Goal: Task Accomplishment & Management: Manage account settings

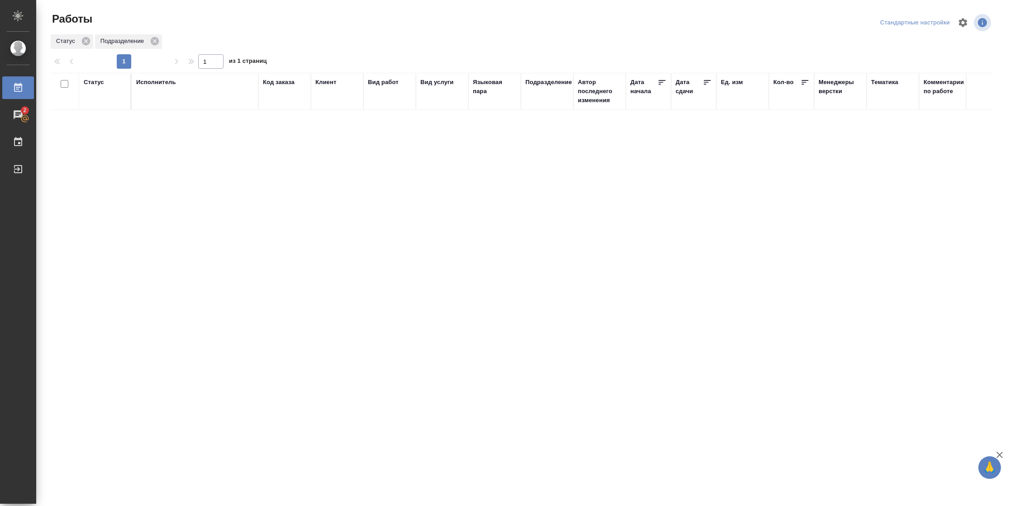
click at [535, 80] on div "Подразделение" at bounding box center [548, 82] width 47 height 9
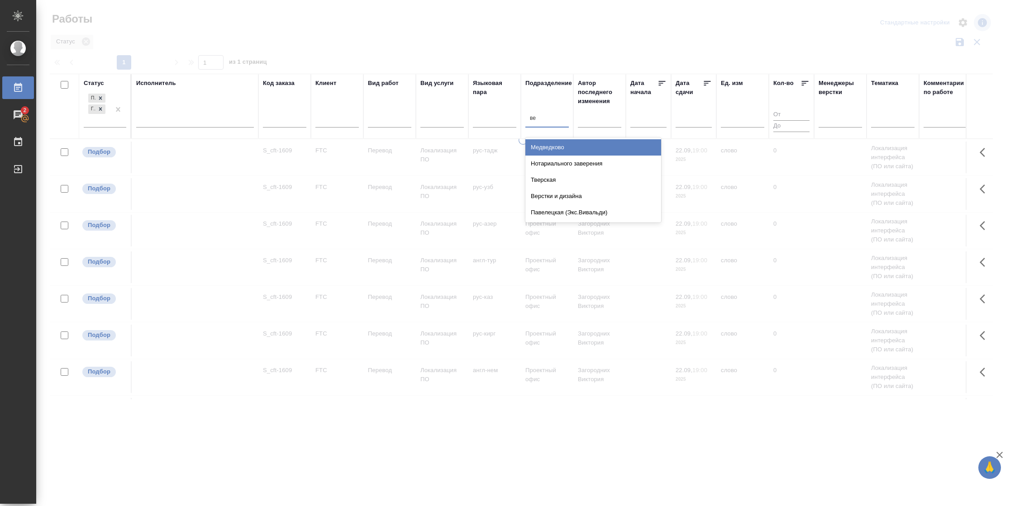
type input "вер"
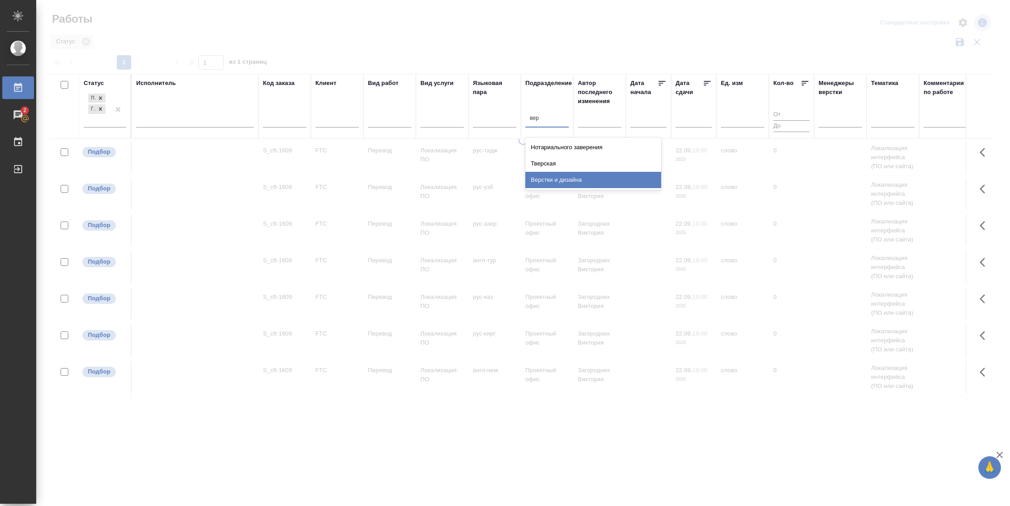
click at [563, 176] on div "Верстки и дизайна" at bounding box center [593, 180] width 136 height 16
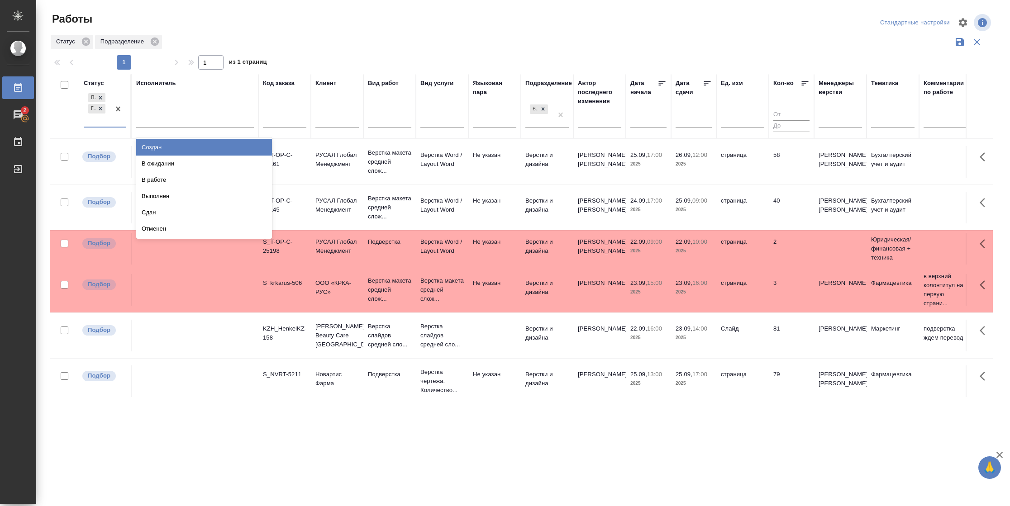
click at [106, 120] on div "Подбор Готов к работе" at bounding box center [97, 108] width 26 height 35
click at [544, 112] on icon at bounding box center [543, 108] width 6 height 6
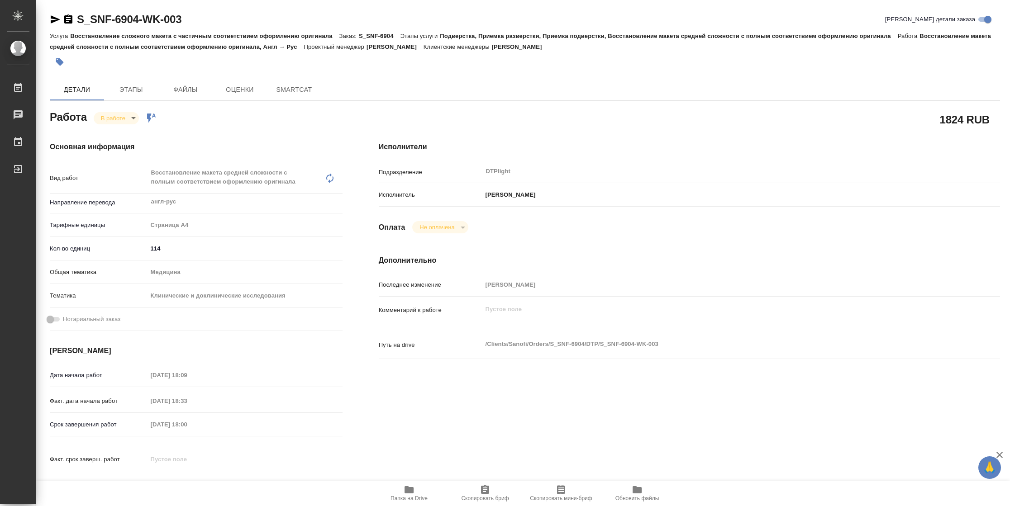
type textarea "x"
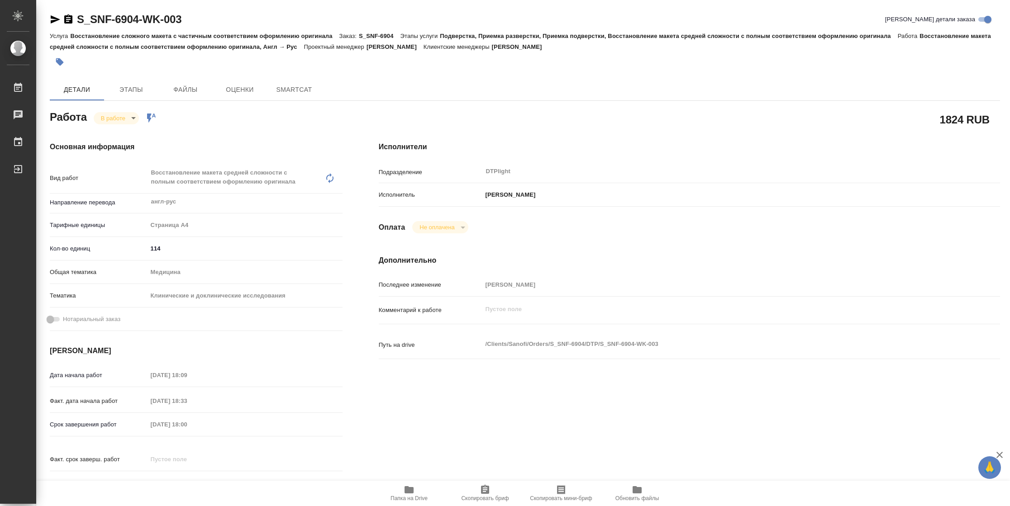
type textarea "x"
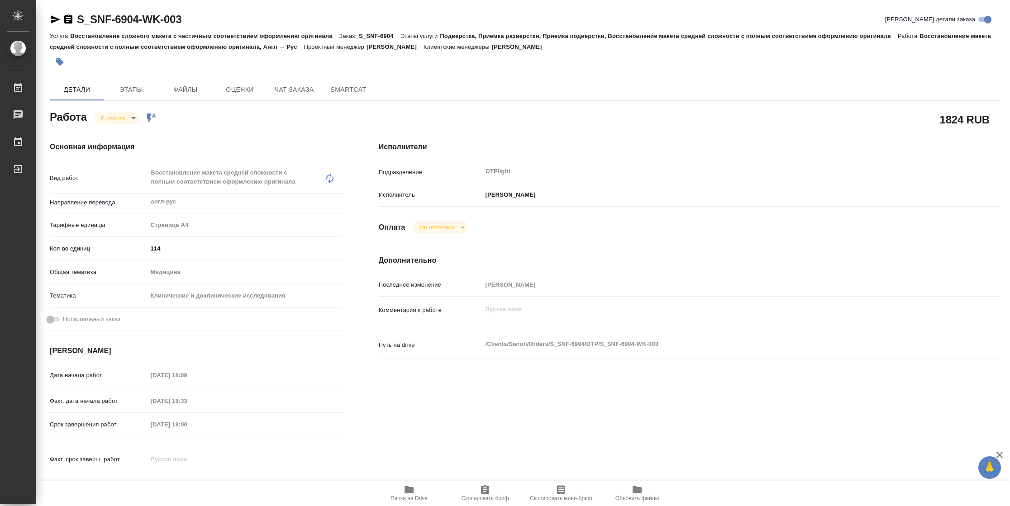
click at [409, 489] on icon "button" at bounding box center [409, 489] width 9 height 7
type textarea "x"
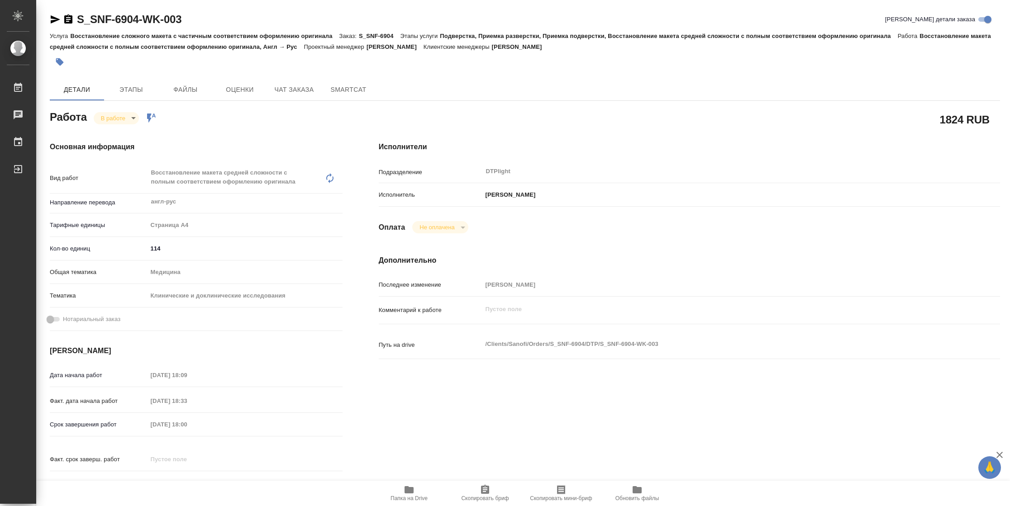
type textarea "x"
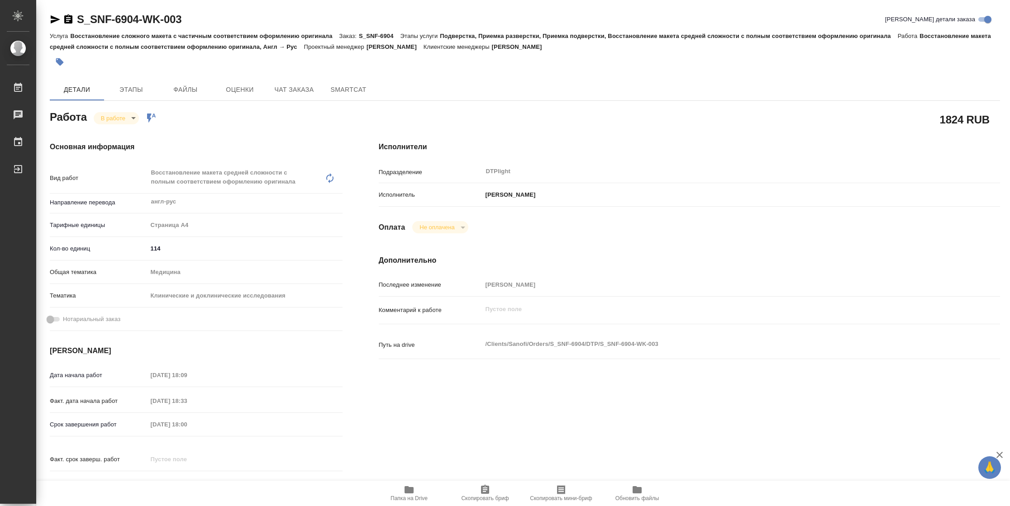
type textarea "x"
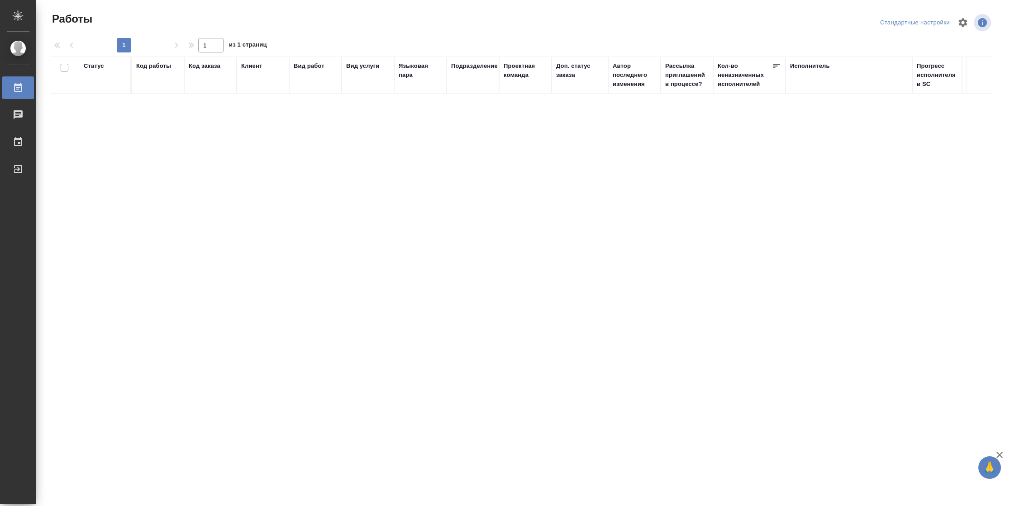
click at [99, 67] on div "Статус" at bounding box center [94, 66] width 20 height 9
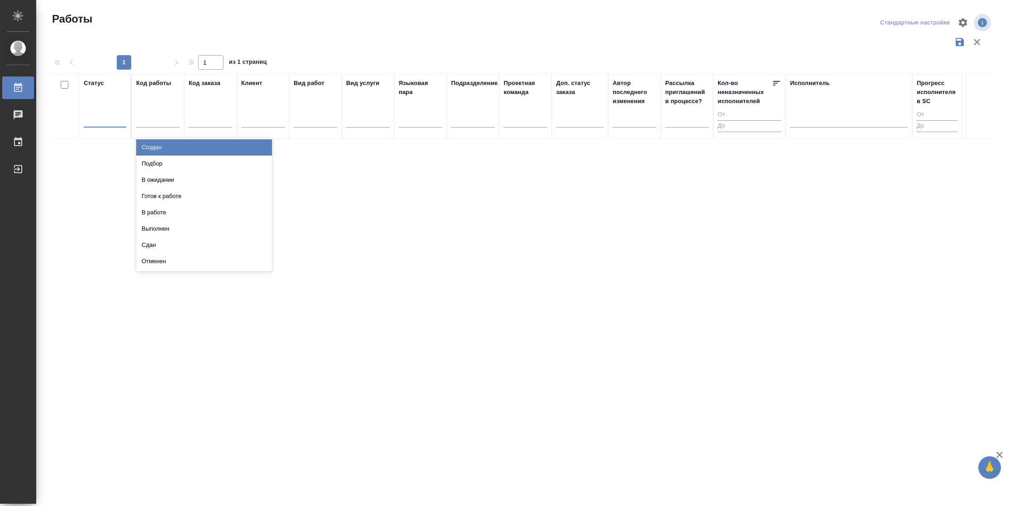
click at [96, 111] on div at bounding box center [105, 118] width 43 height 17
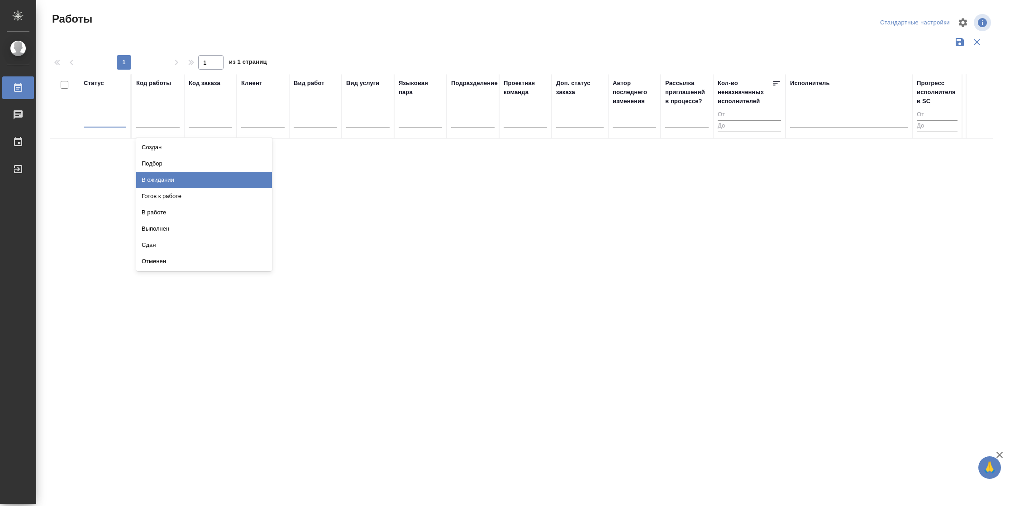
click at [196, 182] on div "В ожидании" at bounding box center [204, 180] width 136 height 16
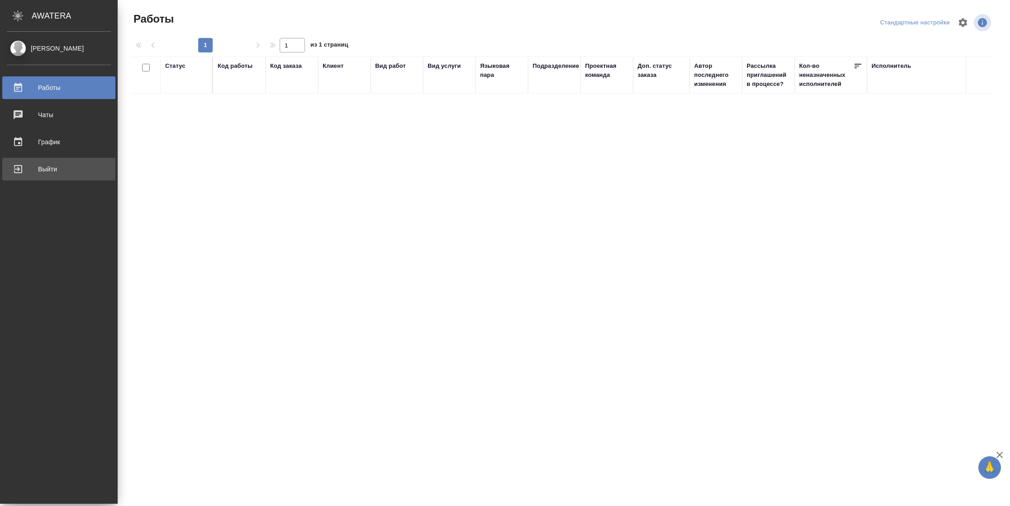
click at [10, 173] on div "Выйти" at bounding box center [59, 169] width 104 height 14
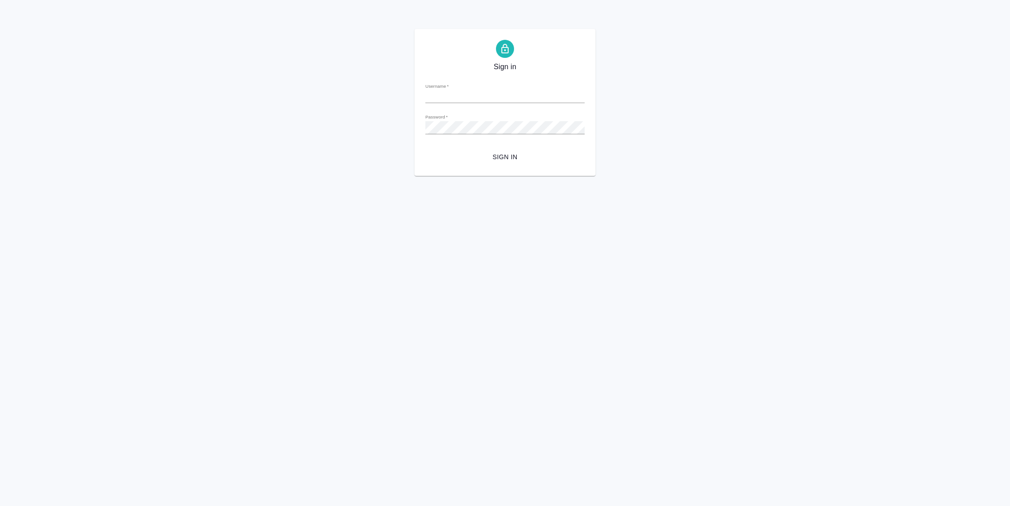
type input "[PERSON_NAME][EMAIL_ADDRESS][DOMAIN_NAME]"
click at [501, 149] on button "Sign in" at bounding box center [504, 157] width 159 height 17
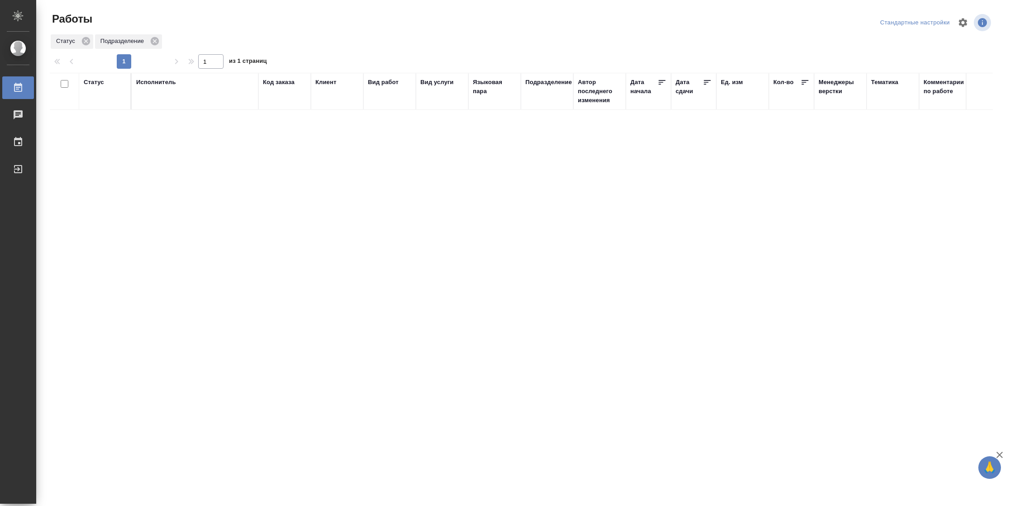
click at [100, 83] on div "Статус" at bounding box center [94, 82] width 20 height 9
click at [107, 121] on div "Подбор Готов к работе" at bounding box center [97, 108] width 26 height 35
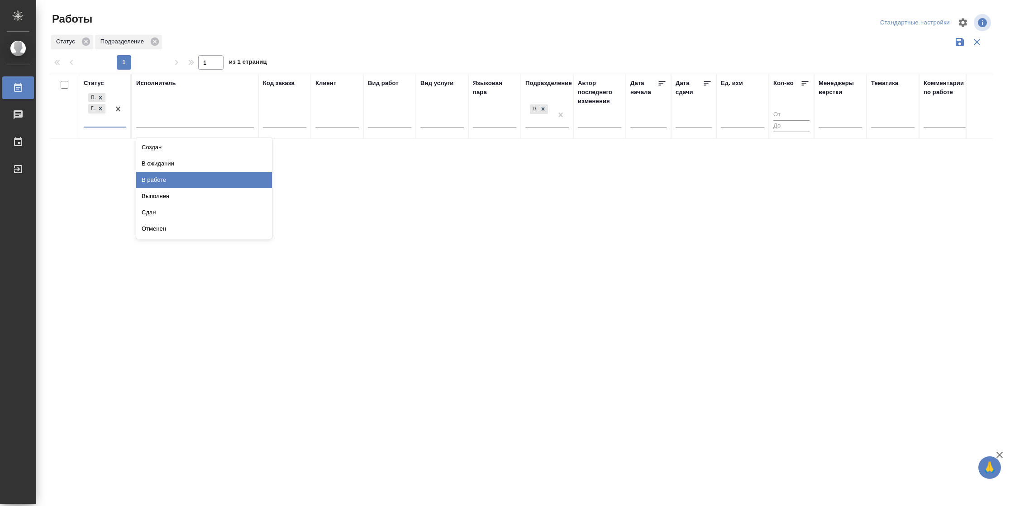
drag, startPoint x: 151, startPoint y: 176, endPoint x: 175, endPoint y: 120, distance: 61.0
click at [151, 176] on div "В работе" at bounding box center [204, 180] width 136 height 16
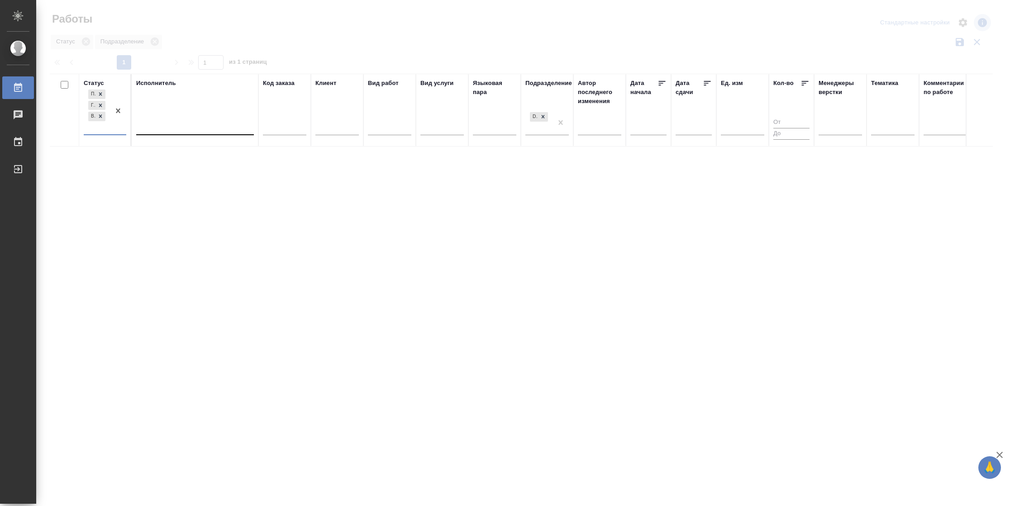
click at [175, 120] on div at bounding box center [195, 125] width 118 height 13
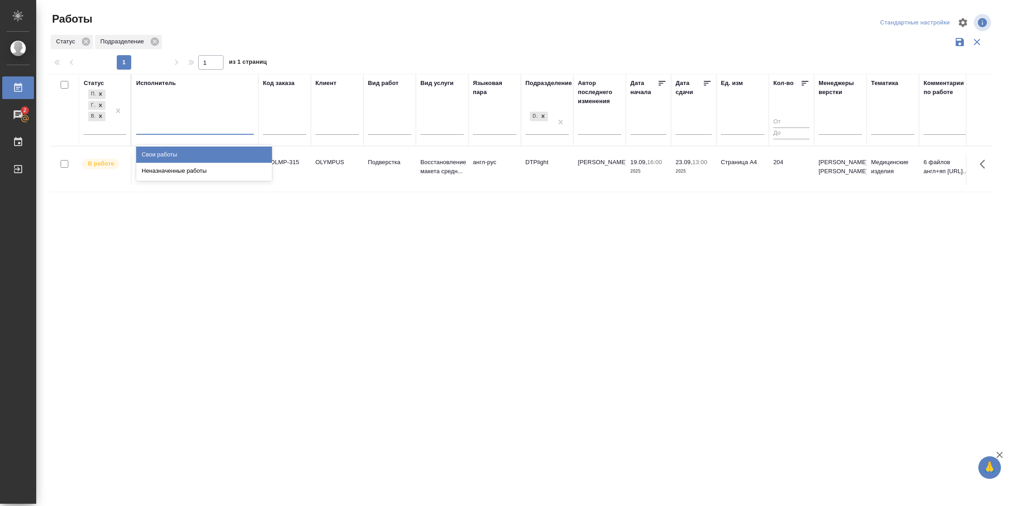
click at [176, 150] on div "Свои работы" at bounding box center [204, 155] width 136 height 16
click at [708, 83] on icon at bounding box center [707, 83] width 7 height 5
click at [105, 128] on div "Подбор Готов к работе В работе" at bounding box center [97, 111] width 26 height 47
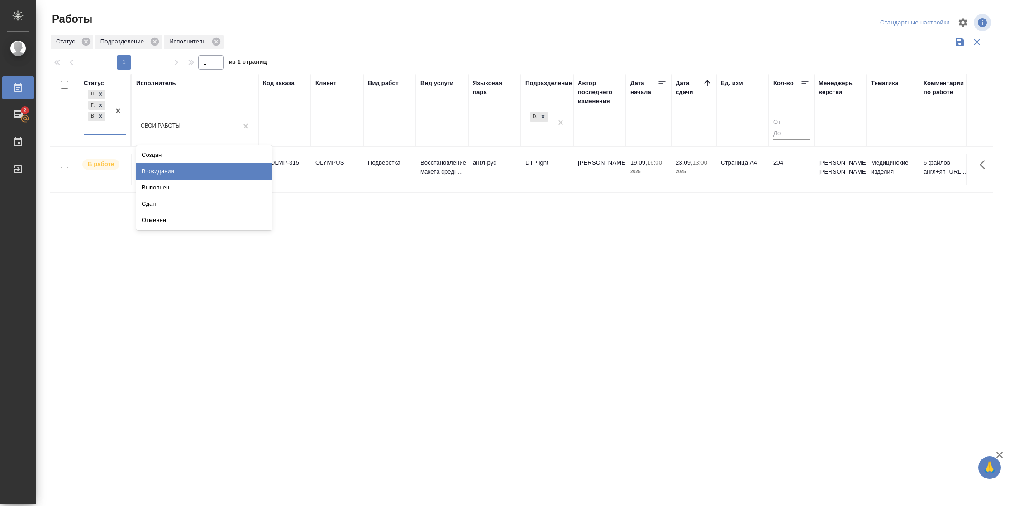
click at [208, 171] on div "В ожидании" at bounding box center [204, 171] width 136 height 16
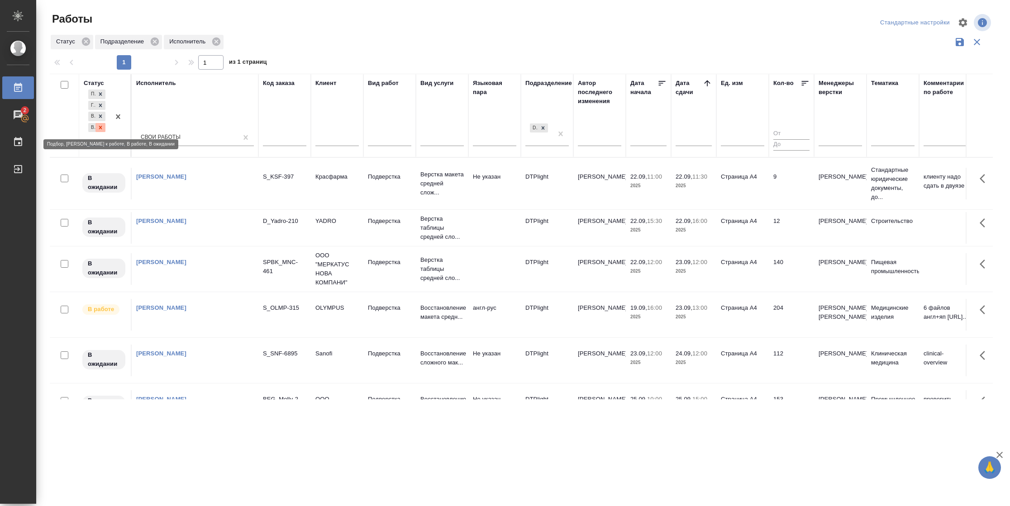
click at [102, 127] on icon at bounding box center [100, 127] width 6 height 6
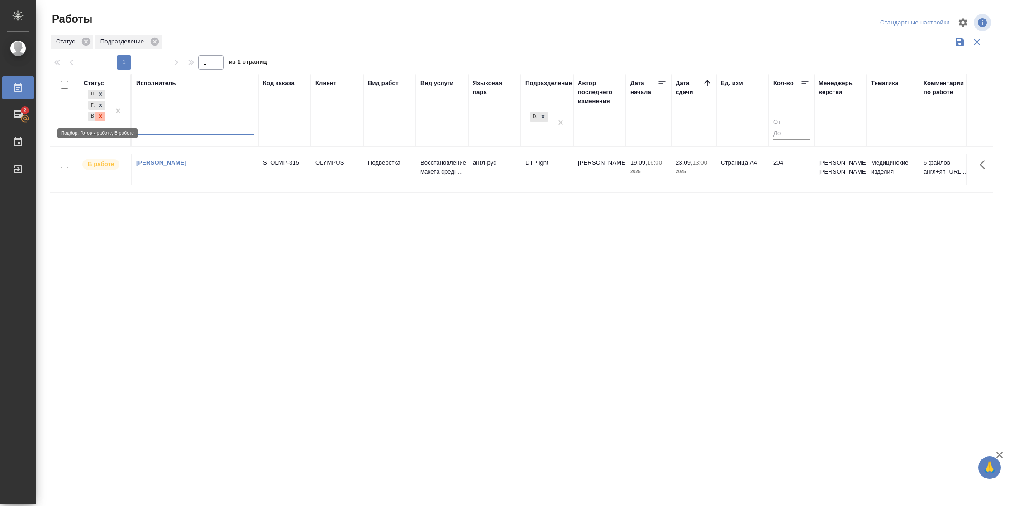
click at [98, 117] on icon at bounding box center [100, 116] width 6 height 6
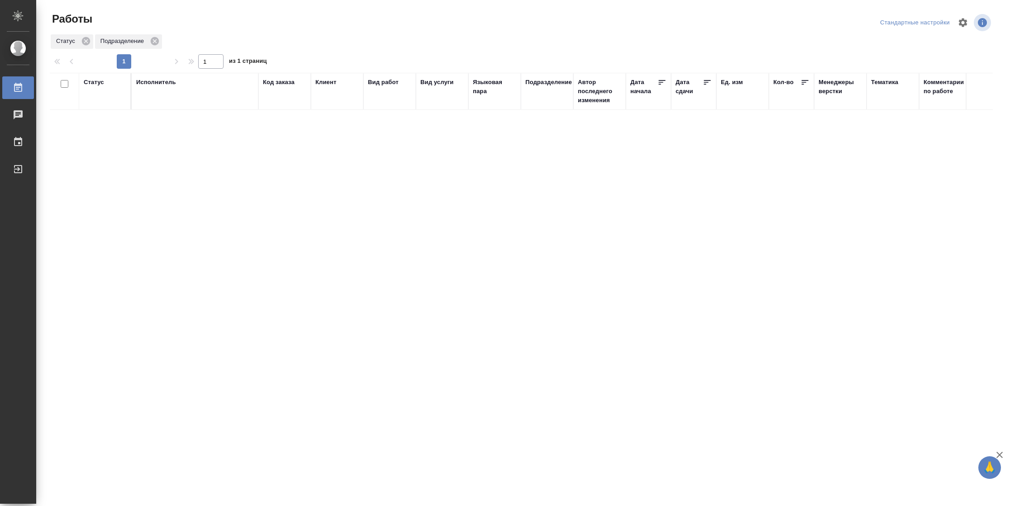
click at [99, 85] on div "Статус" at bounding box center [94, 82] width 20 height 9
click at [107, 123] on div "Подбор Готов к работе" at bounding box center [97, 108] width 26 height 35
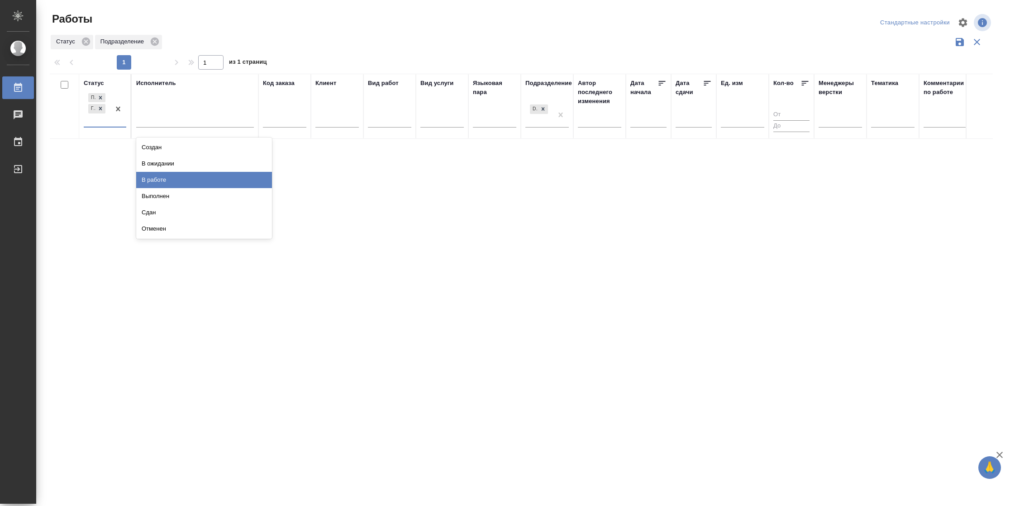
click at [157, 180] on div "В работе" at bounding box center [204, 180] width 136 height 16
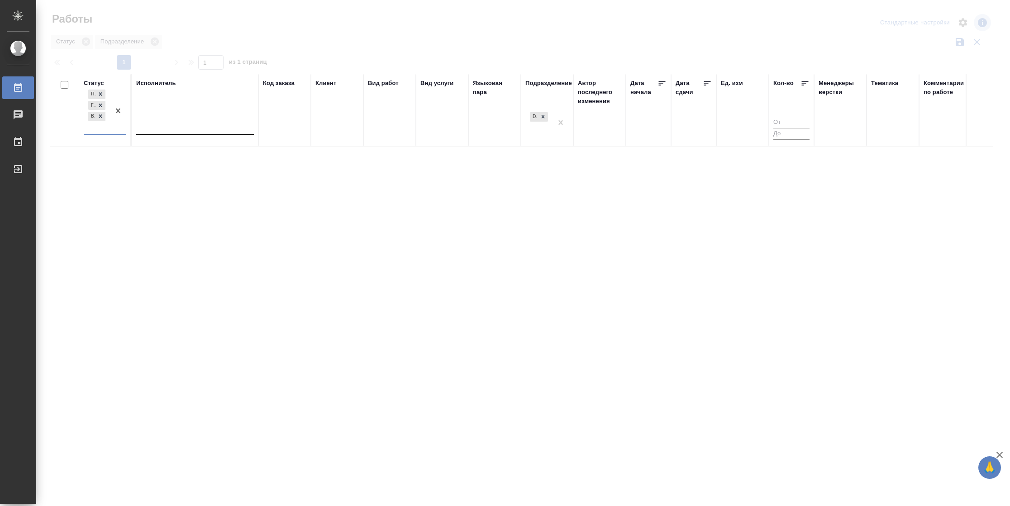
click at [166, 124] on div at bounding box center [195, 125] width 118 height 13
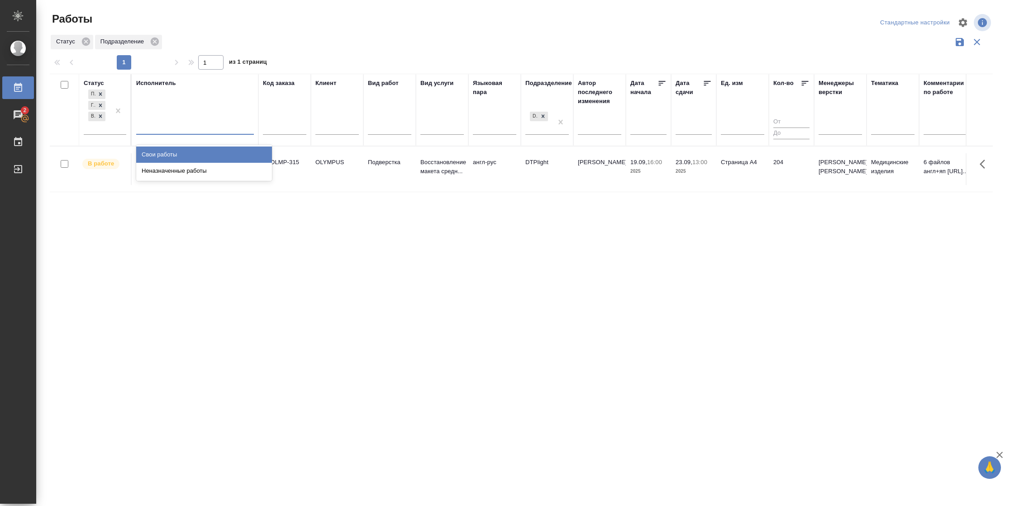
click at [167, 155] on div "Свои работы" at bounding box center [204, 155] width 136 height 16
click at [292, 172] on td "S_OLMP-315" at bounding box center [284, 169] width 52 height 32
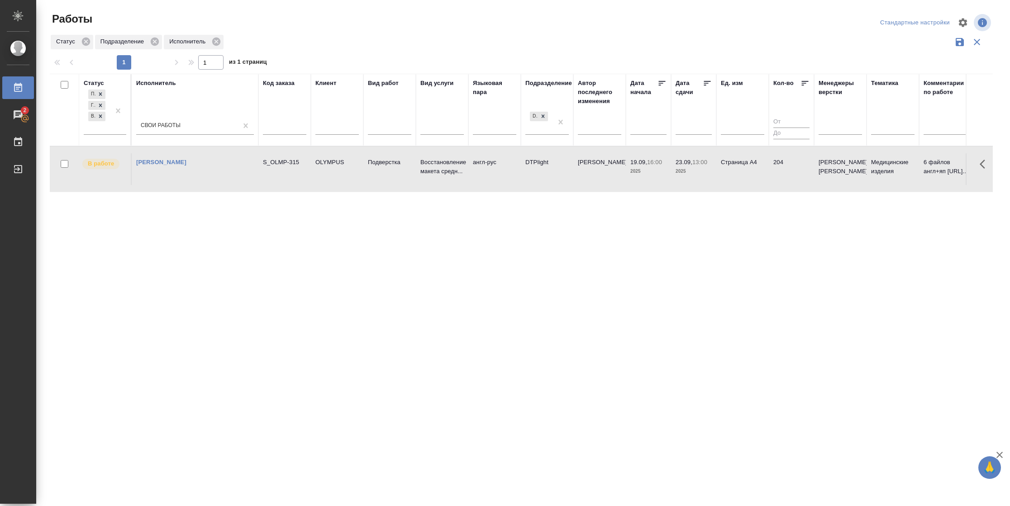
click at [292, 172] on td "S_OLMP-315" at bounding box center [284, 169] width 52 height 32
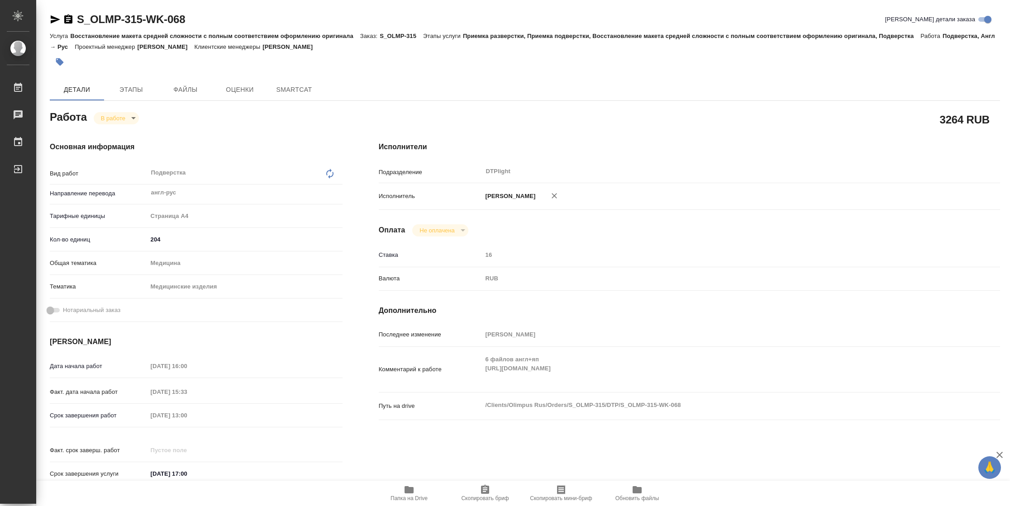
type textarea "x"
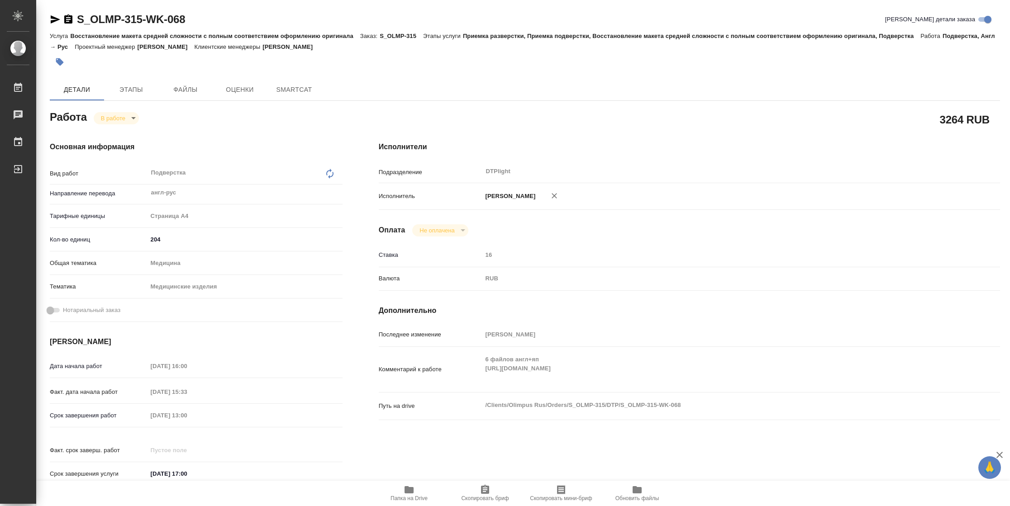
type textarea "x"
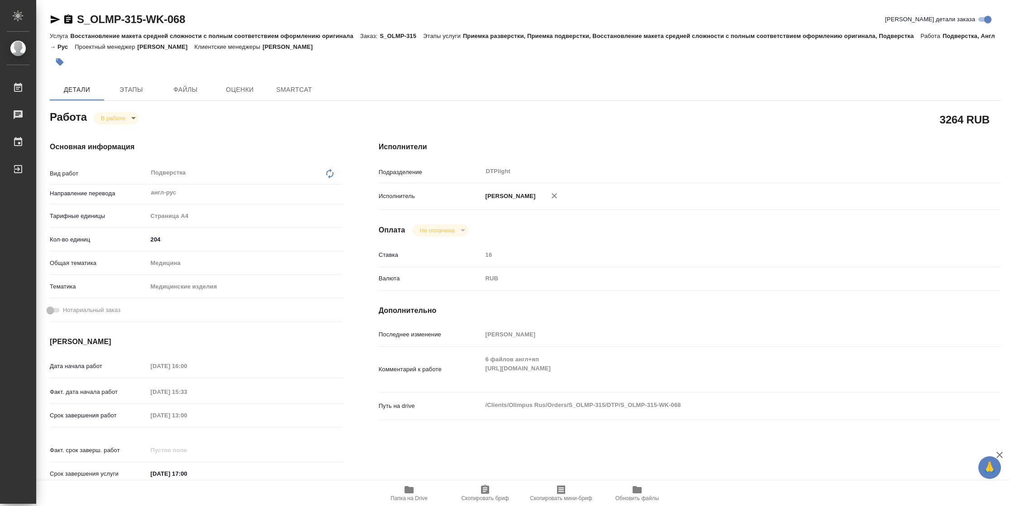
type textarea "x"
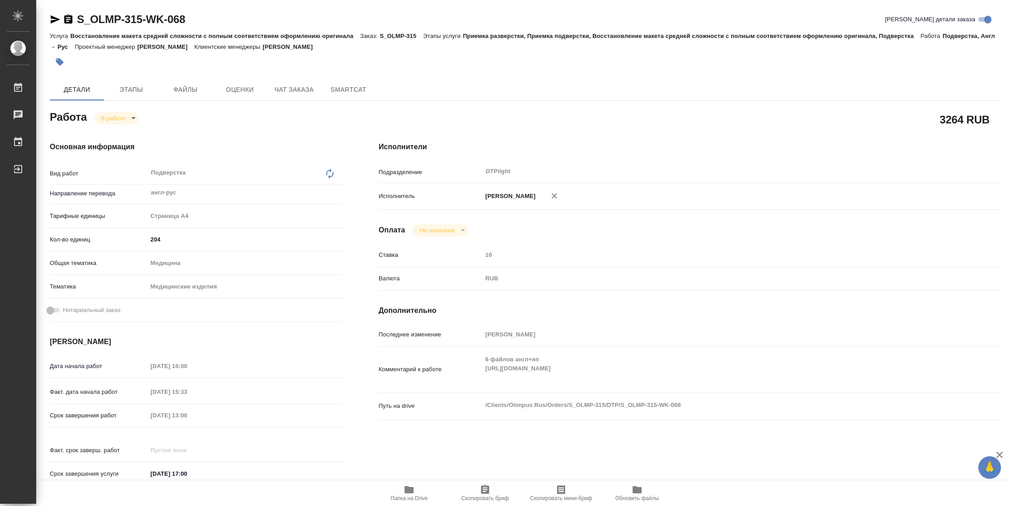
type textarea "x"
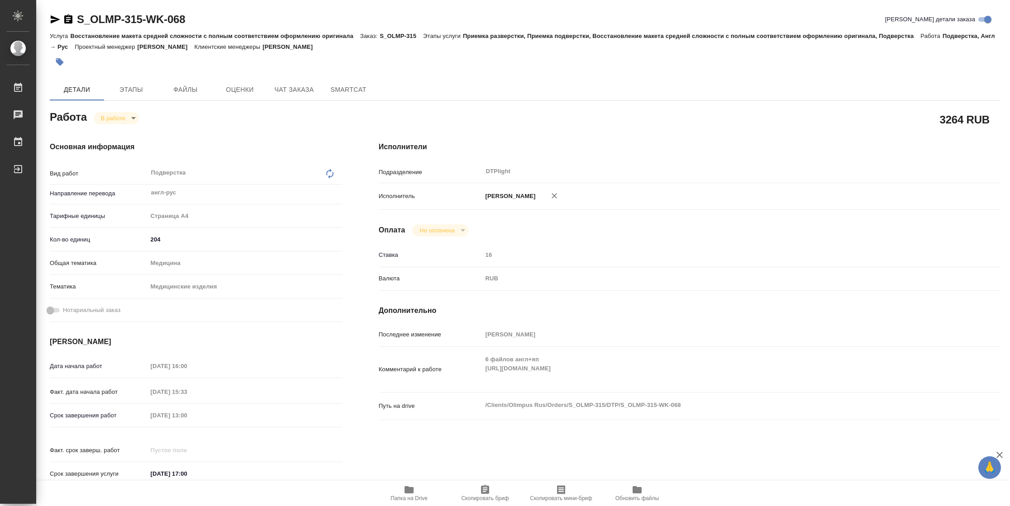
type textarea "x"
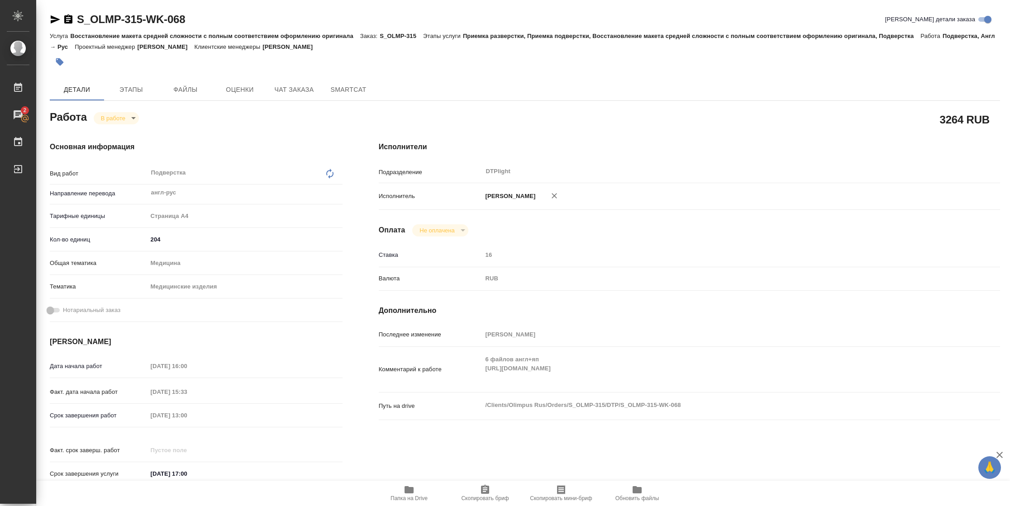
scroll to position [265, 0]
